Goal: Task Accomplishment & Management: Complete application form

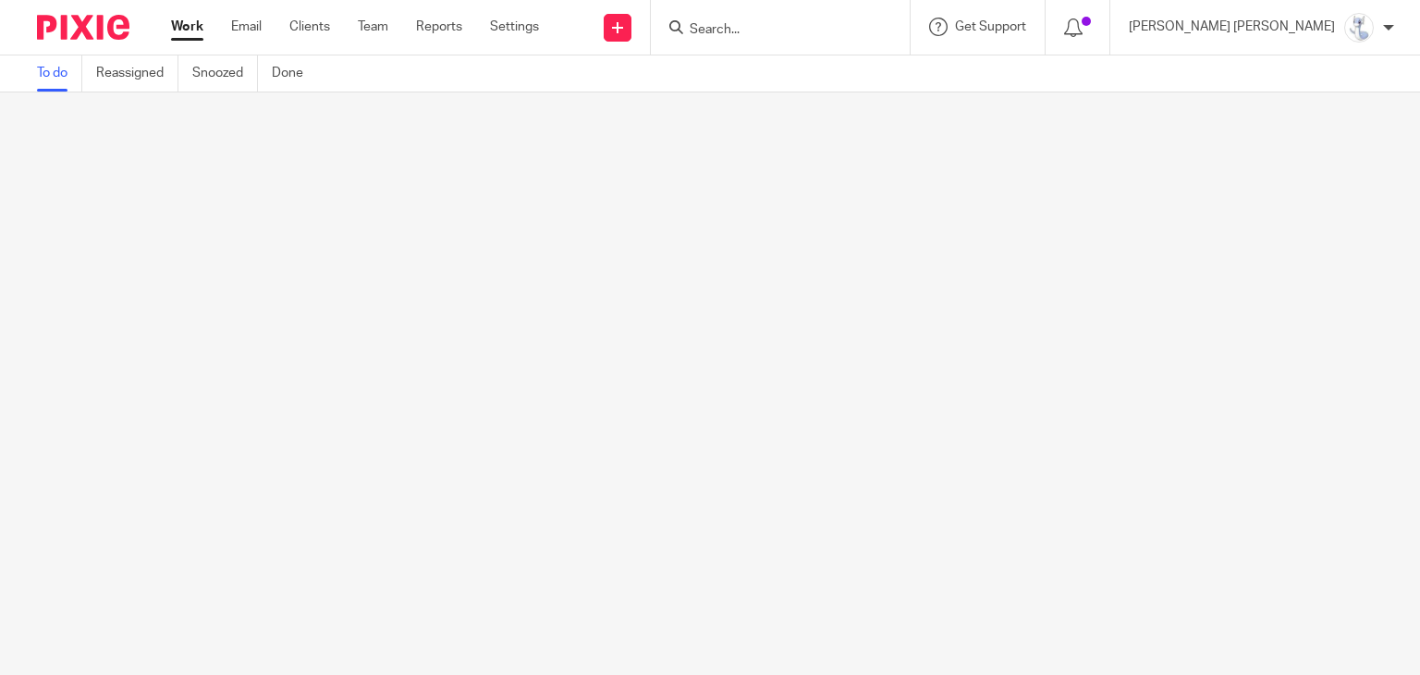
click at [855, 31] on input "Search" at bounding box center [771, 30] width 166 height 17
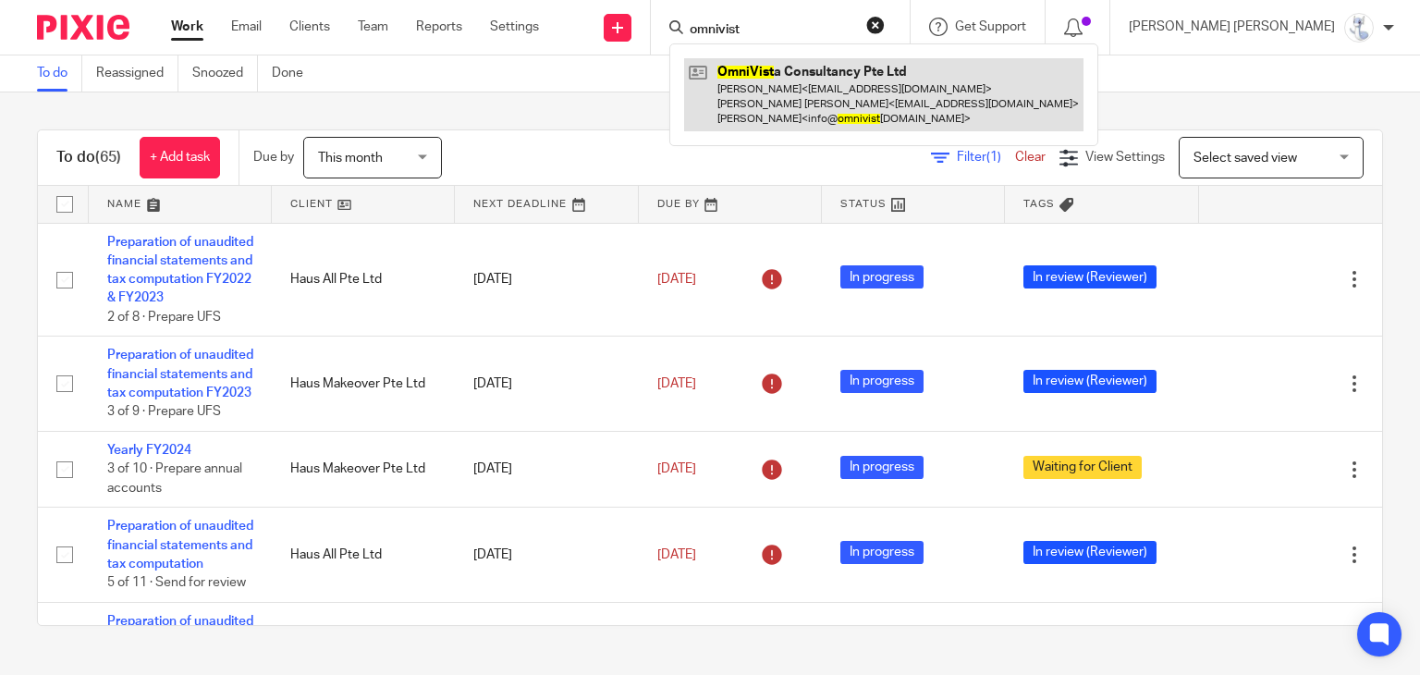
type input "omnivist"
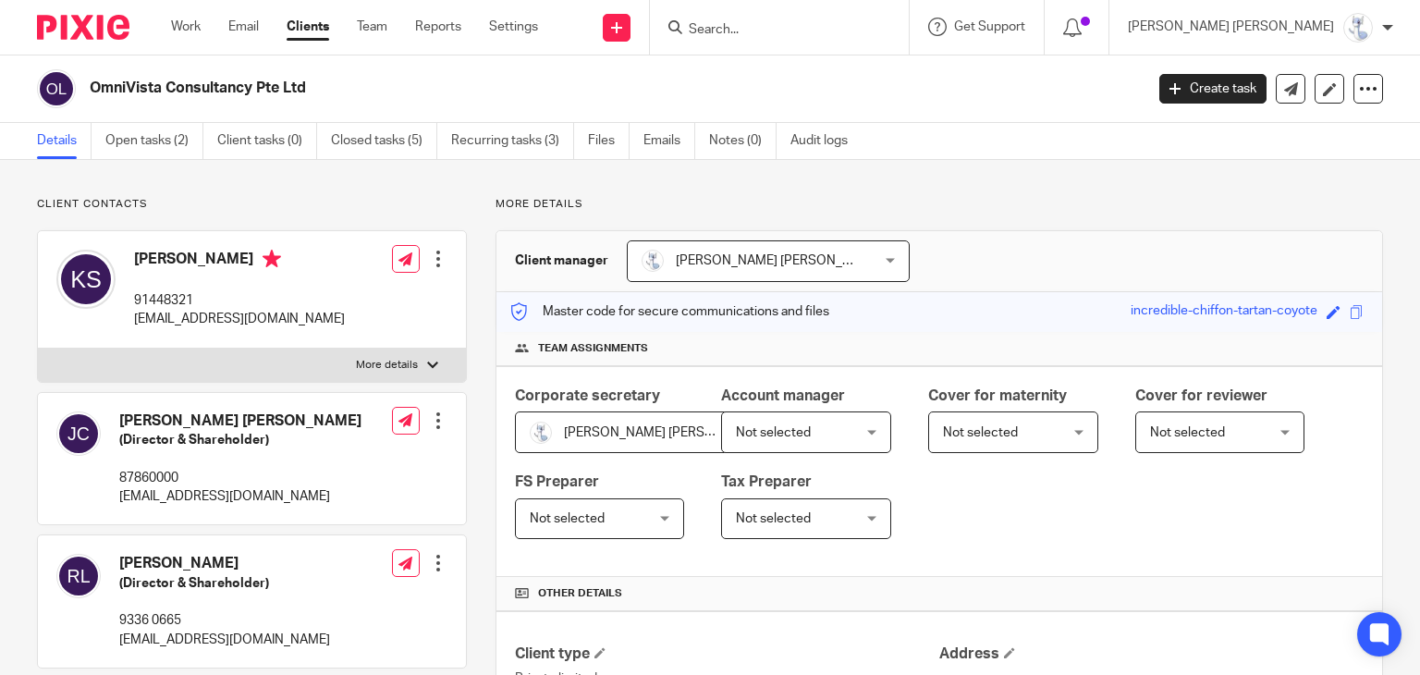
click at [854, 23] on input "Search" at bounding box center [770, 30] width 166 height 17
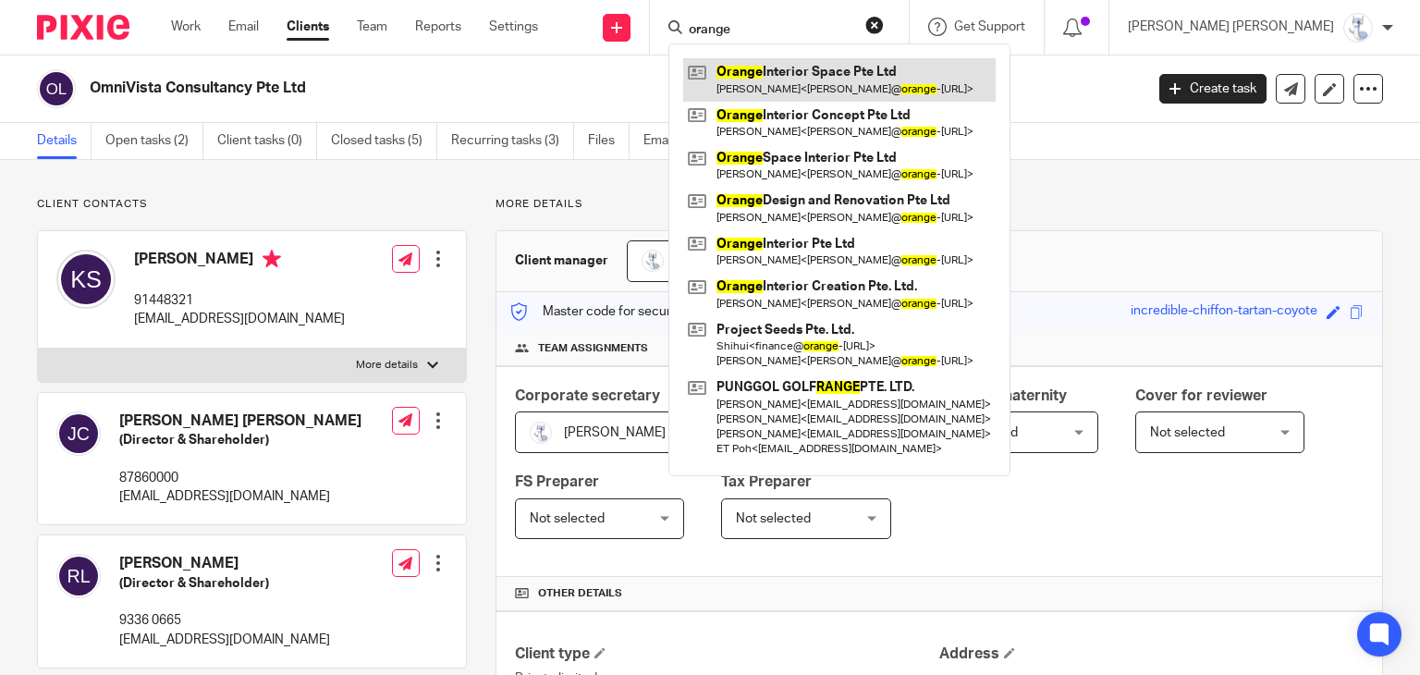
type input "orange"
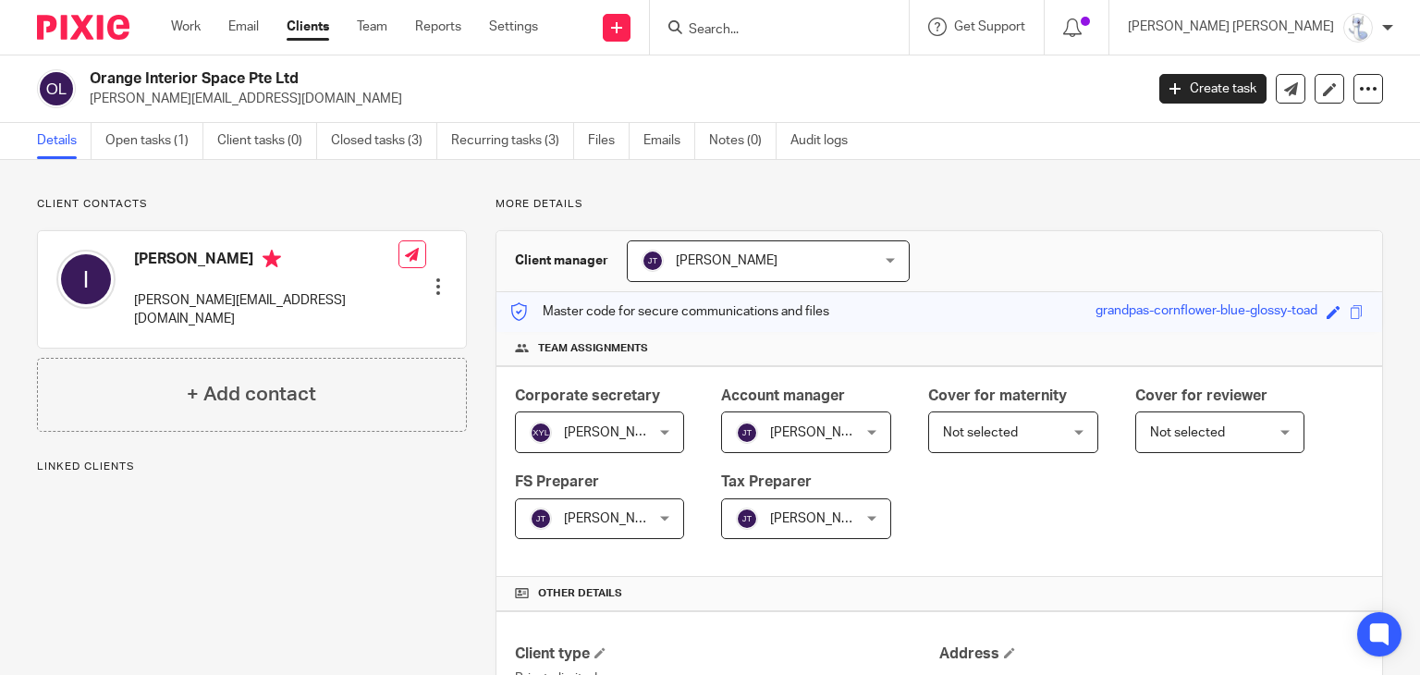
click at [1229, 84] on link "Create task" at bounding box center [1213, 89] width 107 height 30
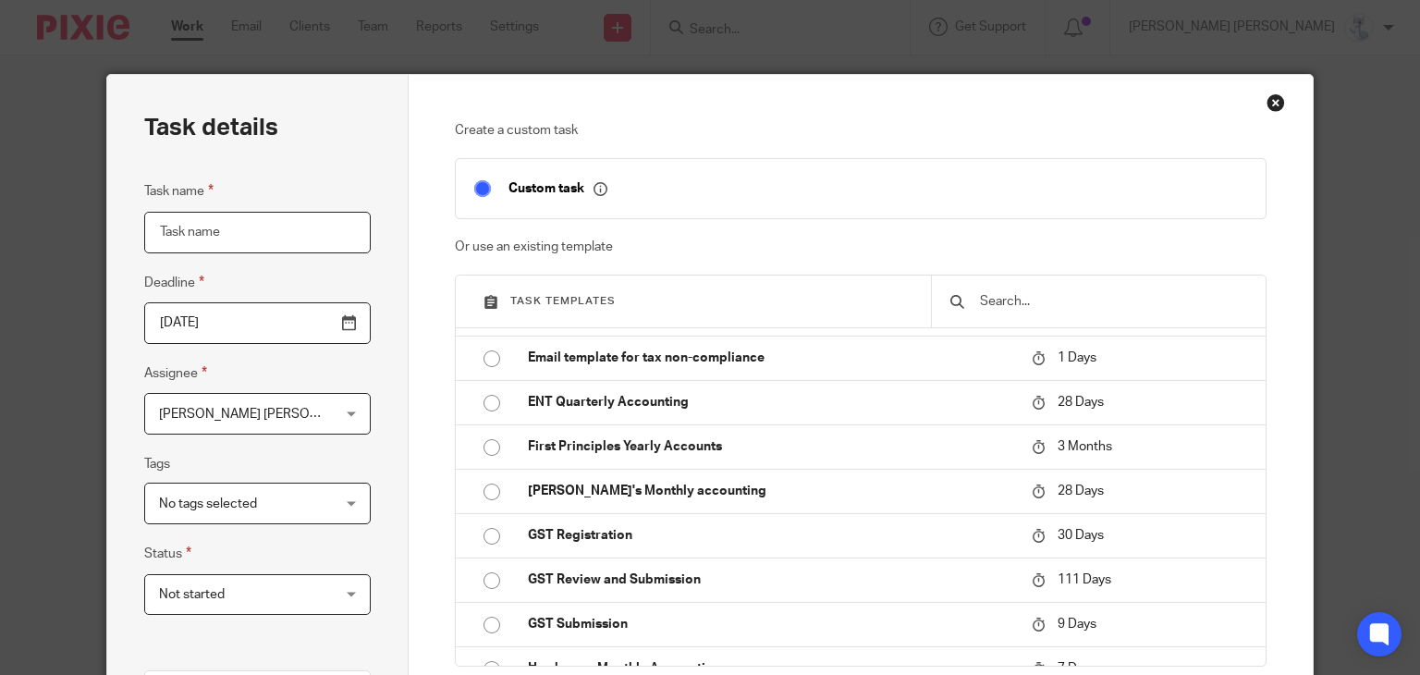
scroll to position [1480, 0]
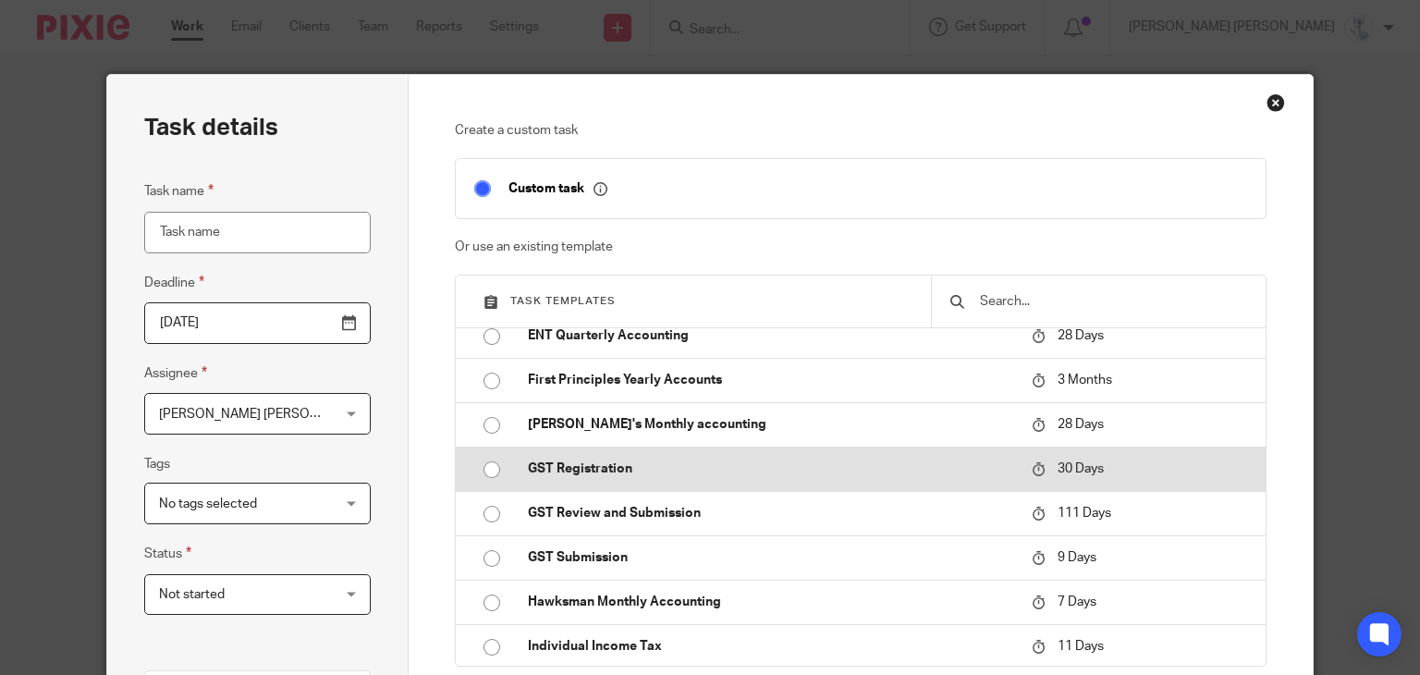
click at [618, 466] on p "GST Registration" at bounding box center [771, 469] width 486 height 18
type input "2025-10-25"
type input "GST Registration"
checkbox input "false"
radio input "true"
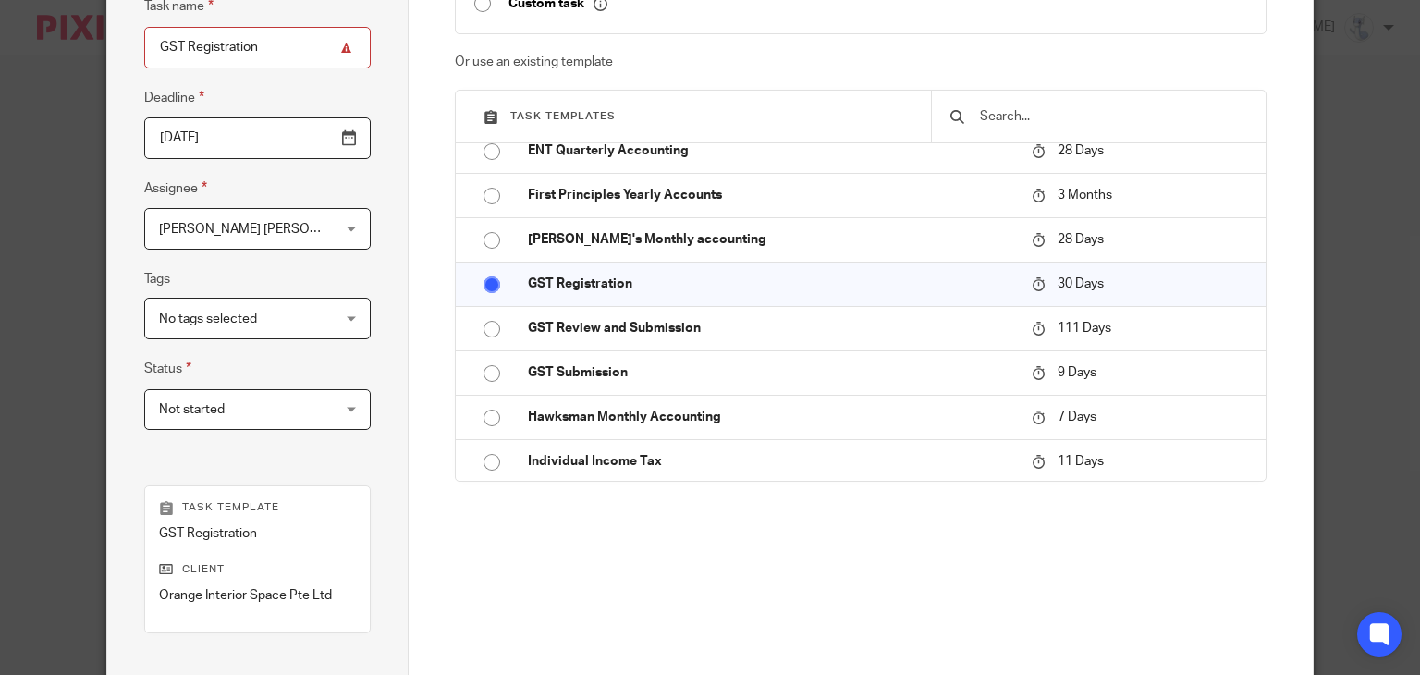
scroll to position [417, 0]
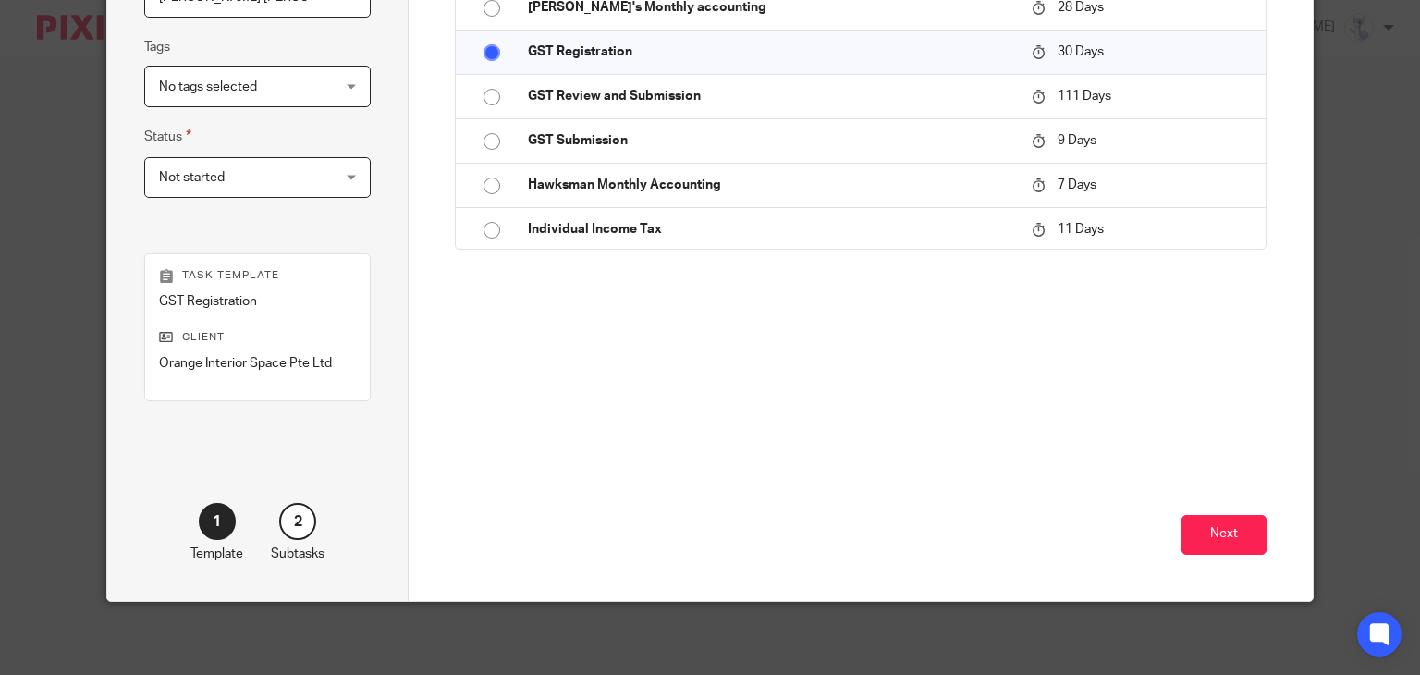
click at [1225, 510] on div "Next" at bounding box center [861, 496] width 812 height 209
click at [1218, 526] on button "Next" at bounding box center [1224, 535] width 85 height 40
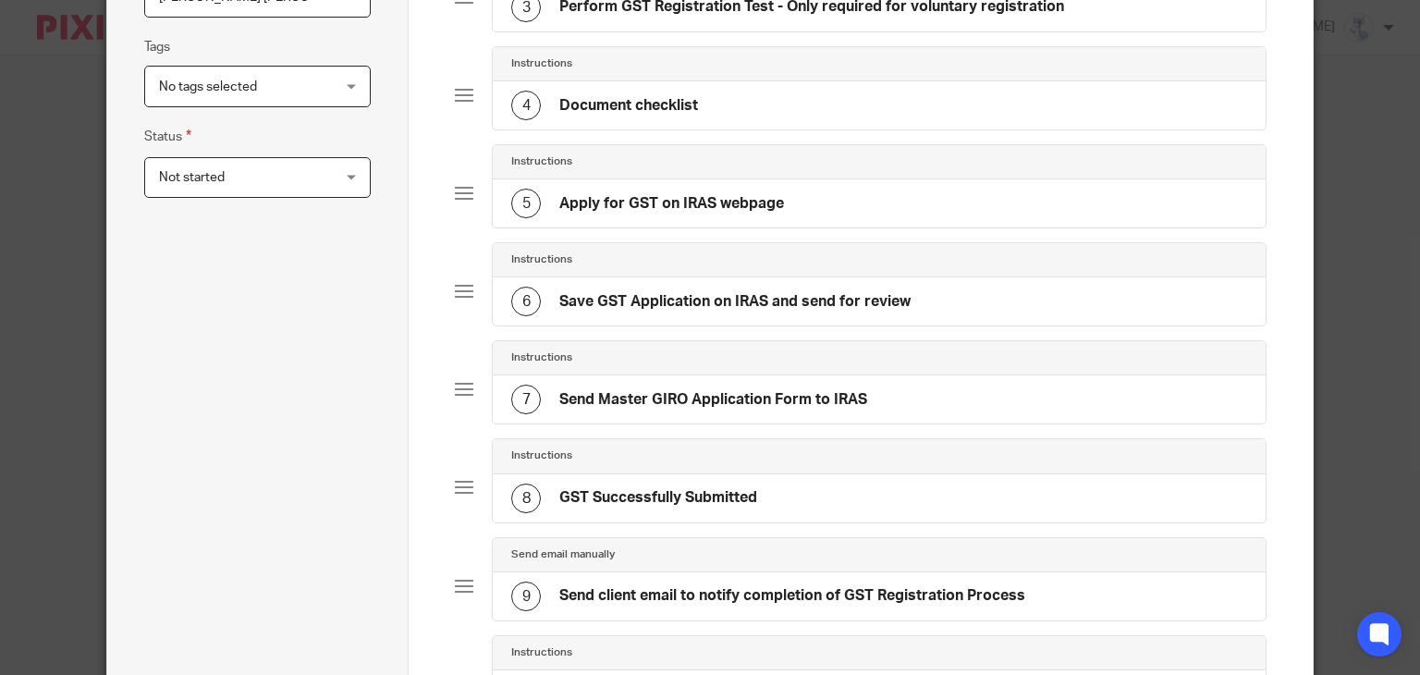
scroll to position [47, 0]
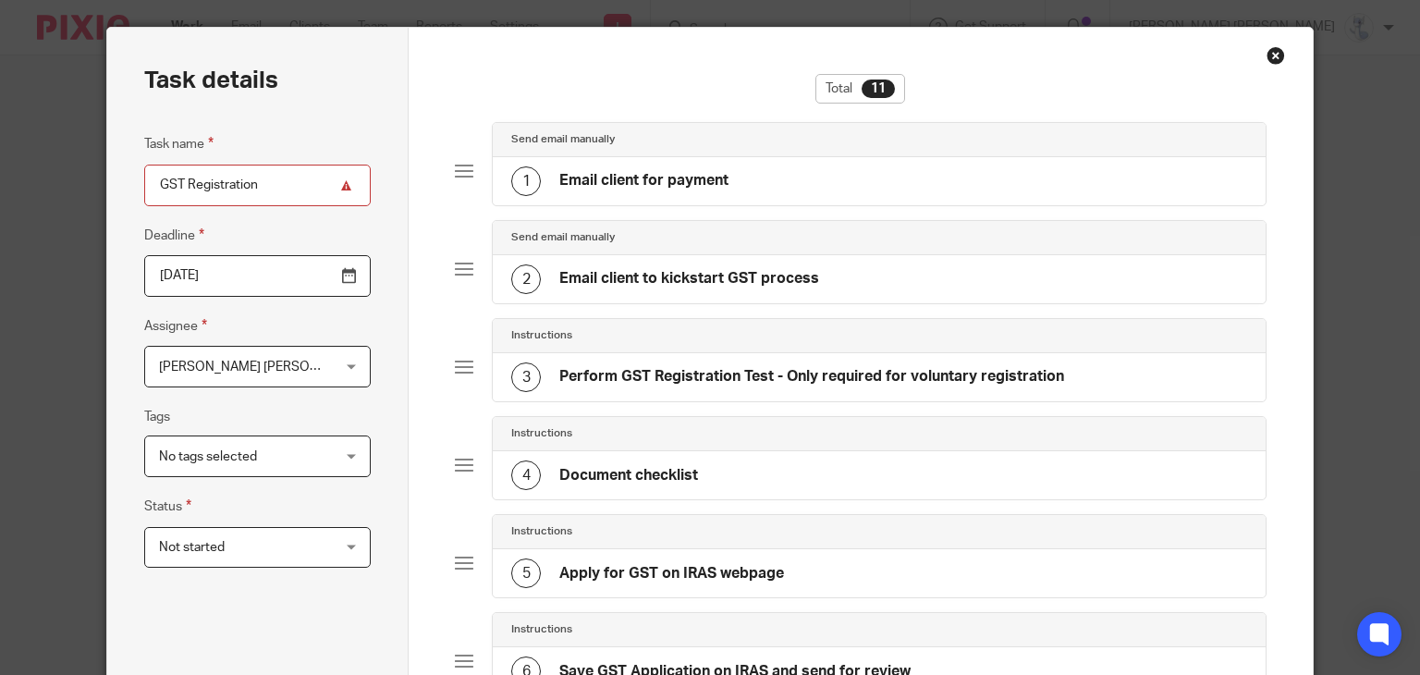
click at [695, 186] on h4 "Email client for payment" at bounding box center [643, 180] width 169 height 19
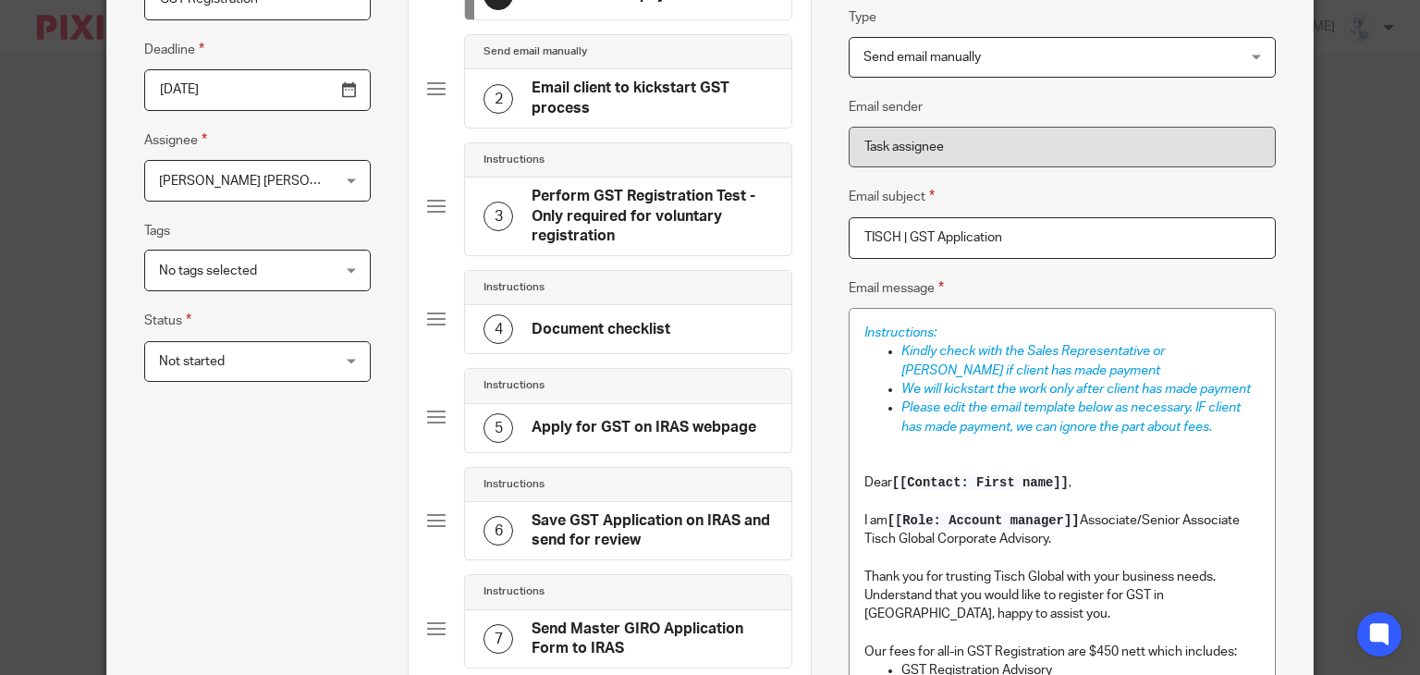
scroll to position [232, 0]
click at [610, 105] on h4 "Email client to kickstart GST process" at bounding box center [652, 100] width 241 height 40
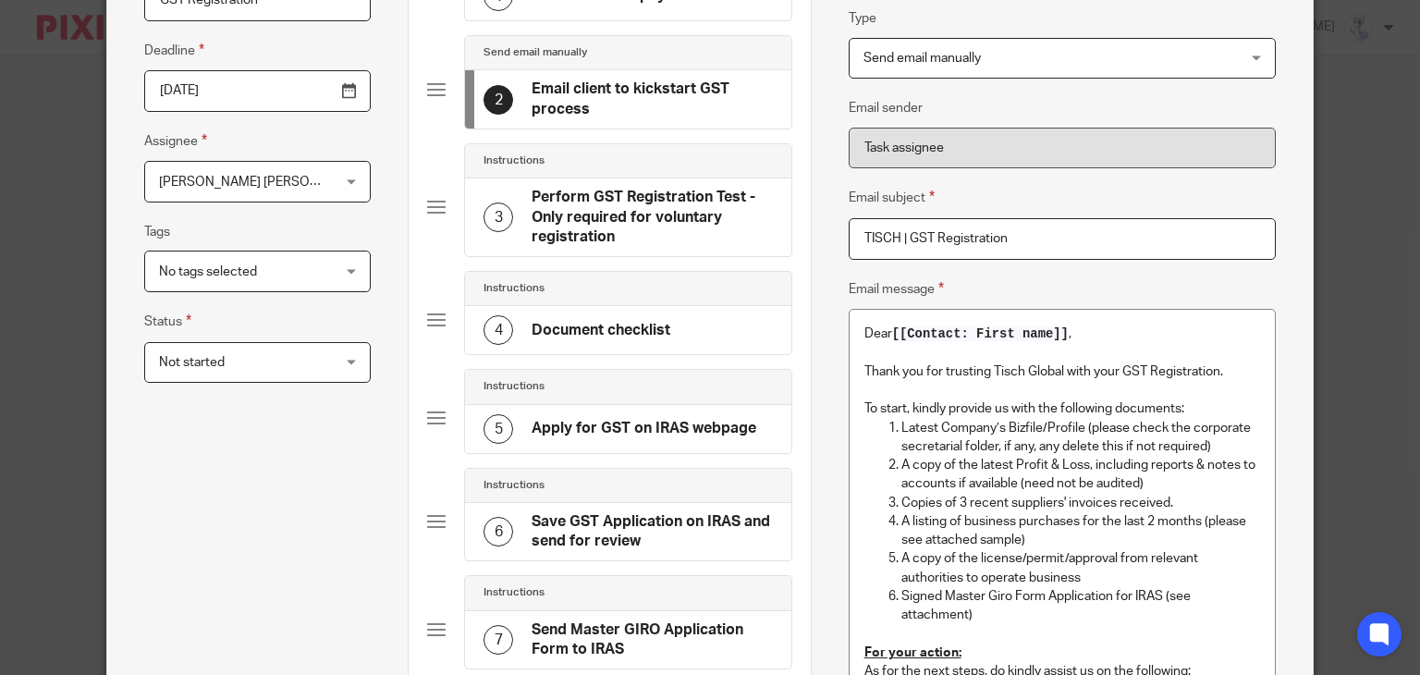
scroll to position [325, 0]
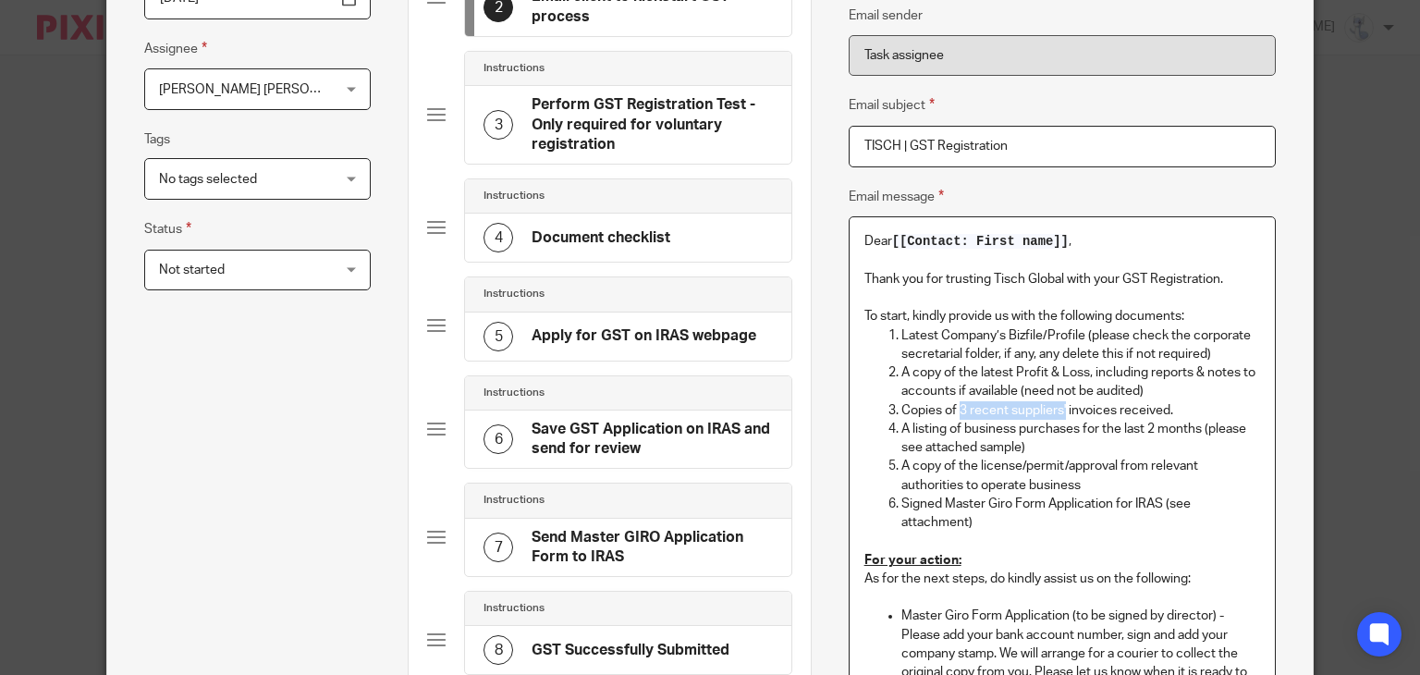
drag, startPoint x: 954, startPoint y: 412, endPoint x: 1060, endPoint y: 413, distance: 105.4
click at [1060, 413] on p "Copies of 3 recent suppliers' invoices received." at bounding box center [1081, 410] width 359 height 18
drag, startPoint x: 959, startPoint y: 429, endPoint x: 1014, endPoint y: 428, distance: 54.6
click at [1014, 428] on p "A listing of business purchases for the last 2 months (please see attached samp…" at bounding box center [1081, 439] width 359 height 38
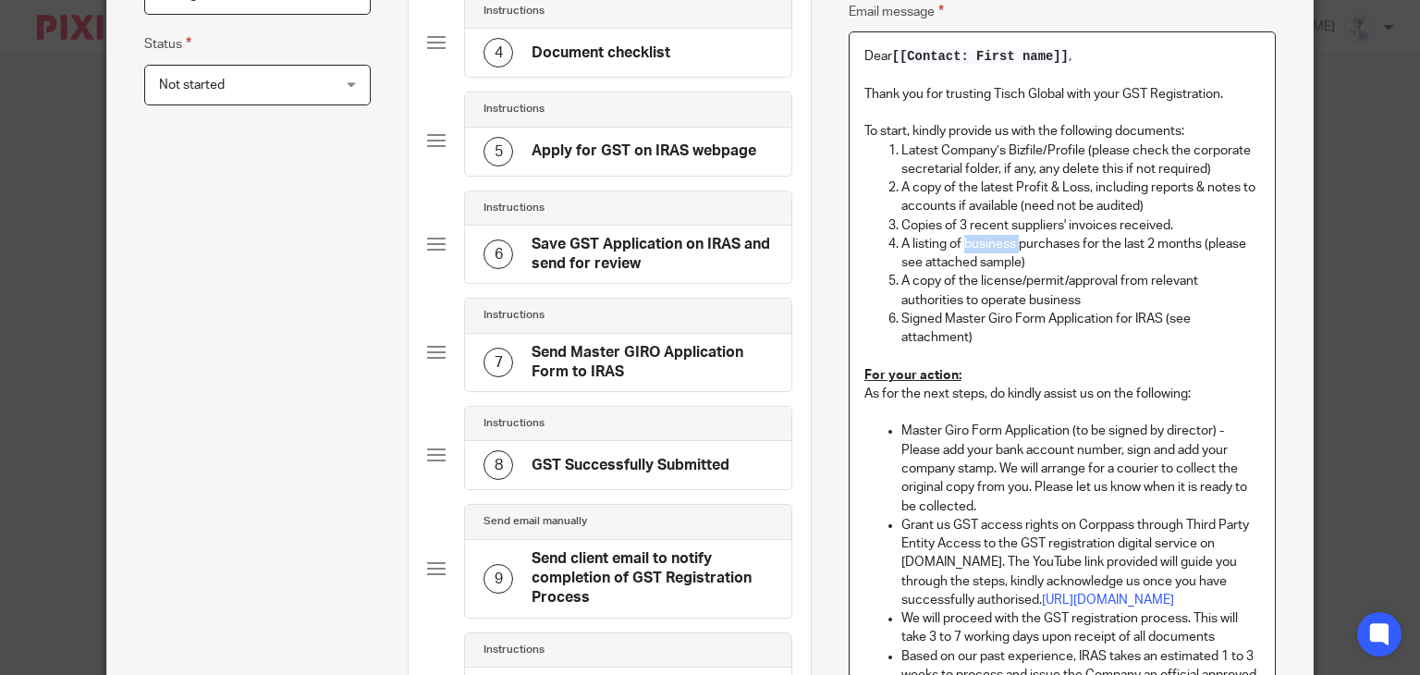
scroll to position [417, 0]
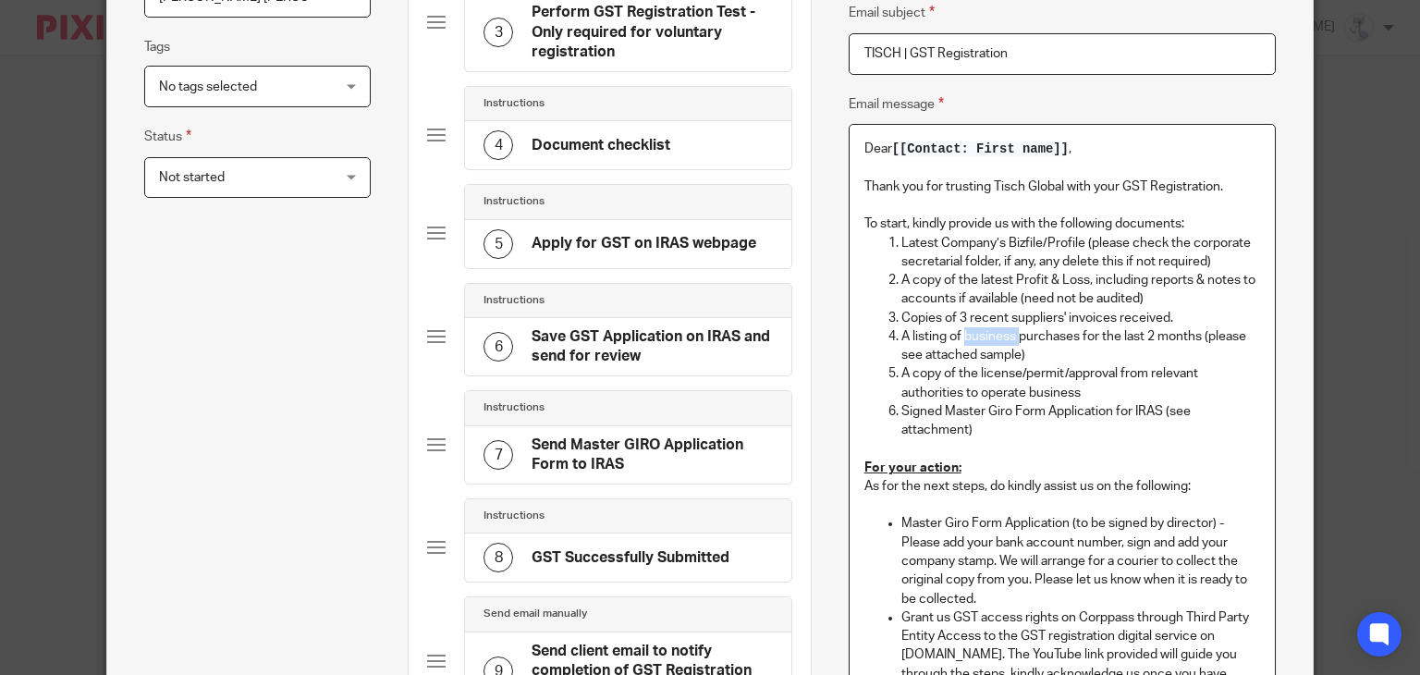
click at [1076, 389] on p "A copy of the license/permit/approval from relevant authorities to operate busi…" at bounding box center [1081, 383] width 359 height 38
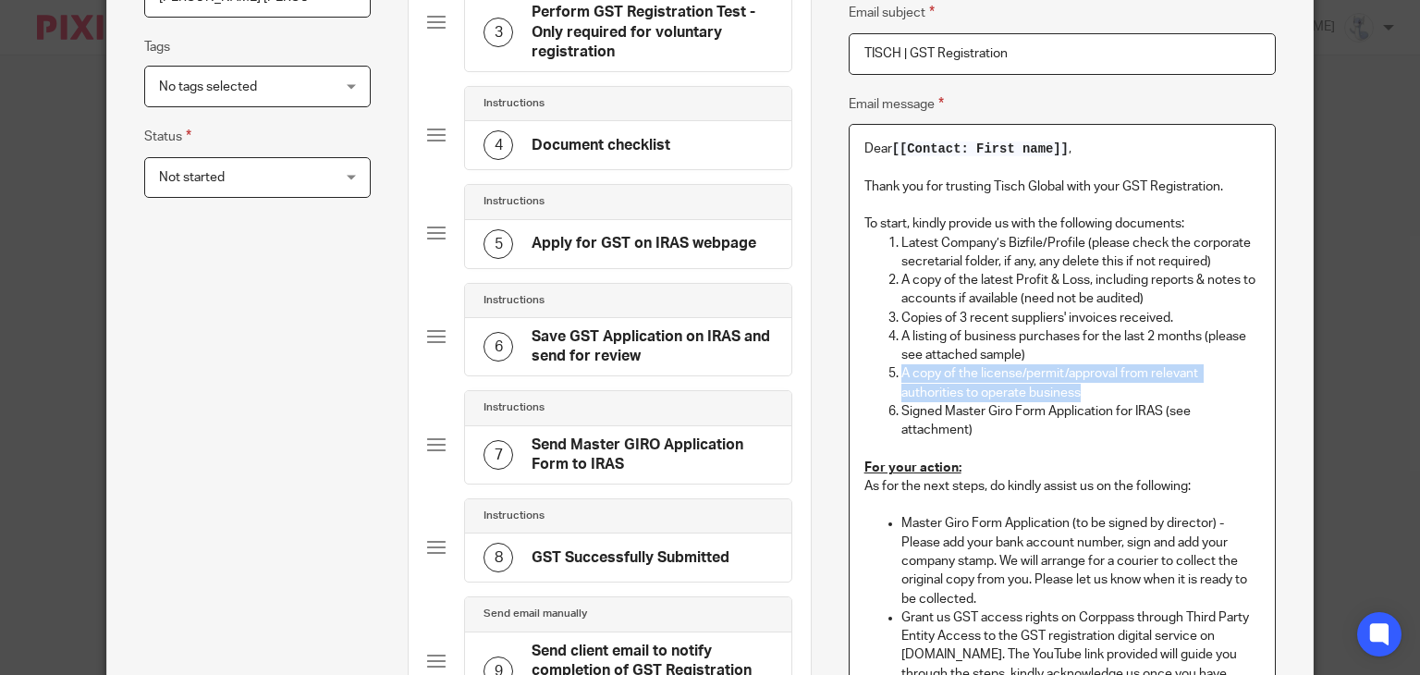
drag, startPoint x: 1080, startPoint y: 389, endPoint x: 889, endPoint y: 371, distance: 192.3
click at [902, 371] on li "A copy of the license/permit/approval from relevant authorities to operate busi…" at bounding box center [1081, 383] width 359 height 38
copy p "A copy of the license/permit/approval from relevant authorities to operate busi…"
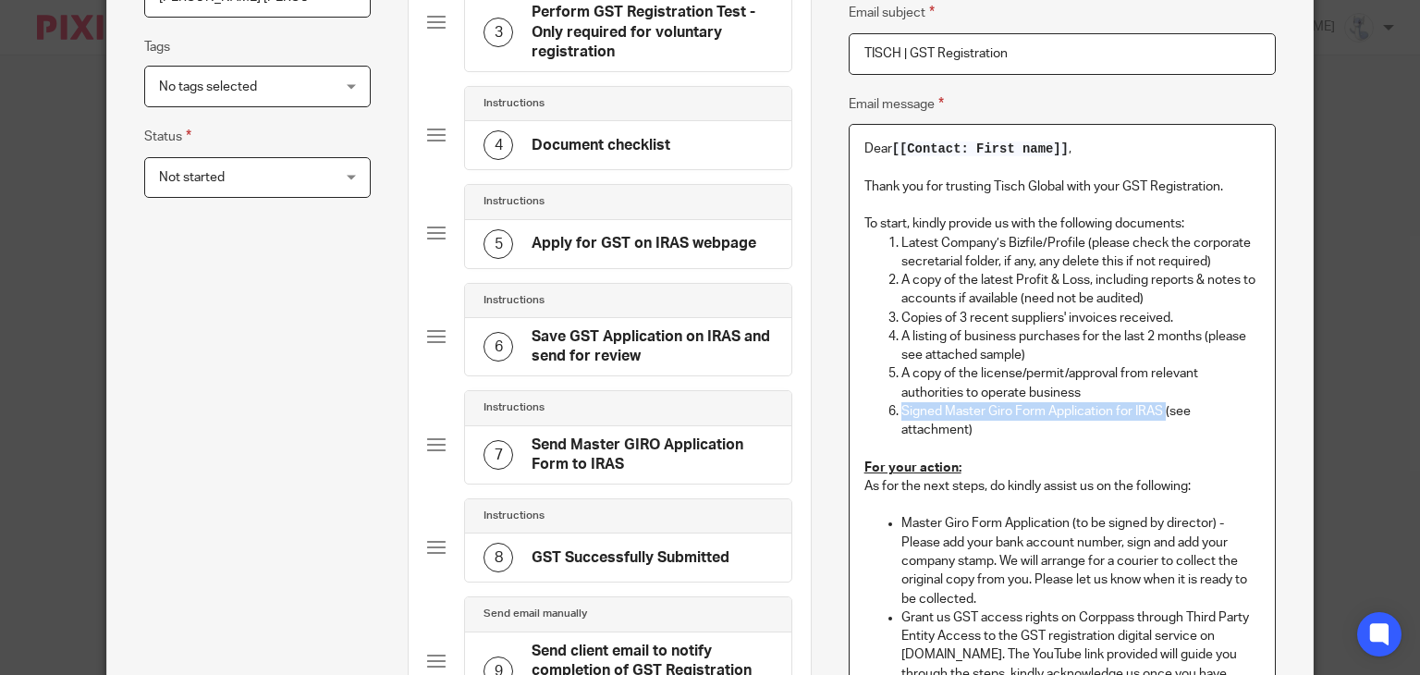
drag, startPoint x: 895, startPoint y: 413, endPoint x: 1162, endPoint y: 408, distance: 266.4
click at [1162, 408] on p "Signed Master Giro Form Application for IRAS (see attachment)" at bounding box center [1081, 421] width 359 height 38
copy p "Signed Master Giro Form Application for IRAS"
